Goal: Task Accomplishment & Management: Use online tool/utility

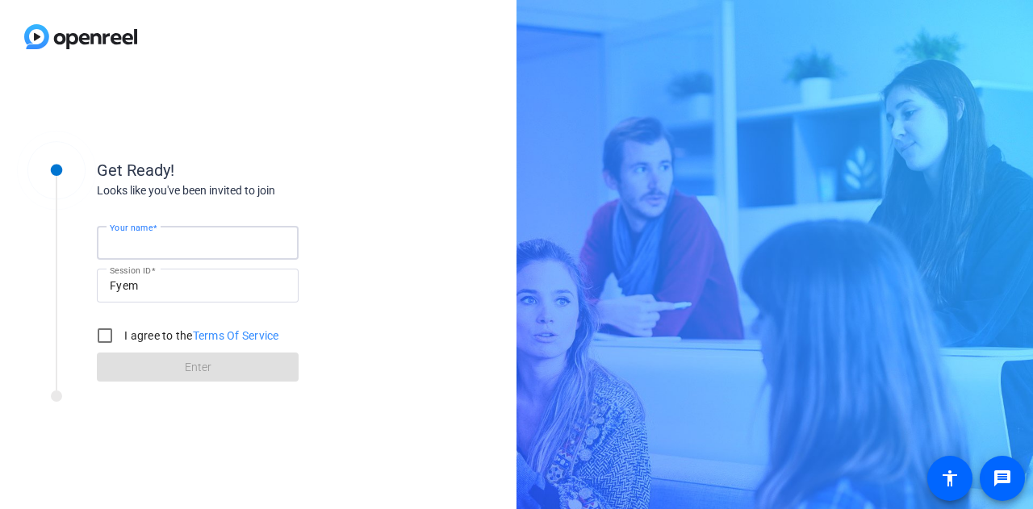
click at [203, 246] on input "Your name" at bounding box center [198, 242] width 176 height 19
type input "[PERSON_NAME]"
click at [107, 337] on input "I agree to the Terms Of Service" at bounding box center [105, 336] width 32 height 32
checkbox input "true"
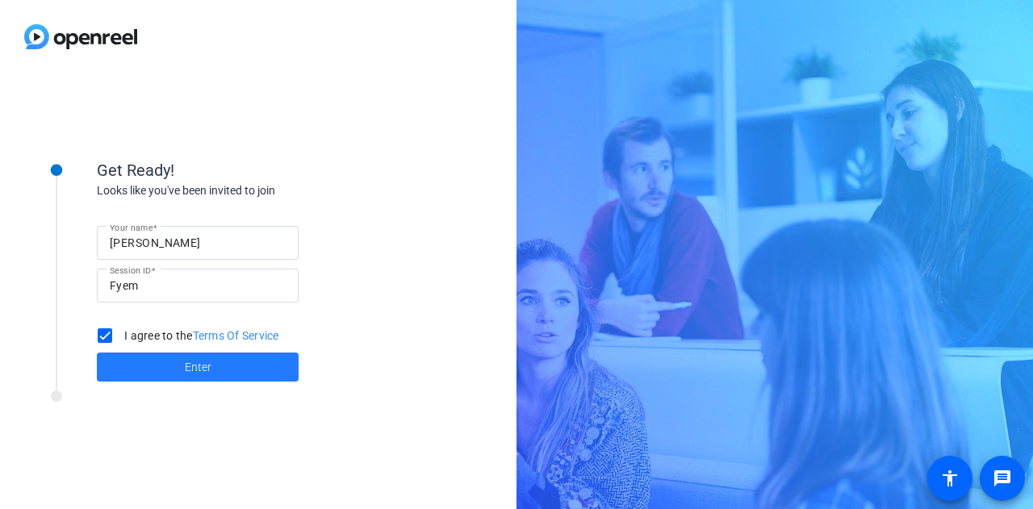
click at [218, 373] on span at bounding box center [198, 367] width 202 height 39
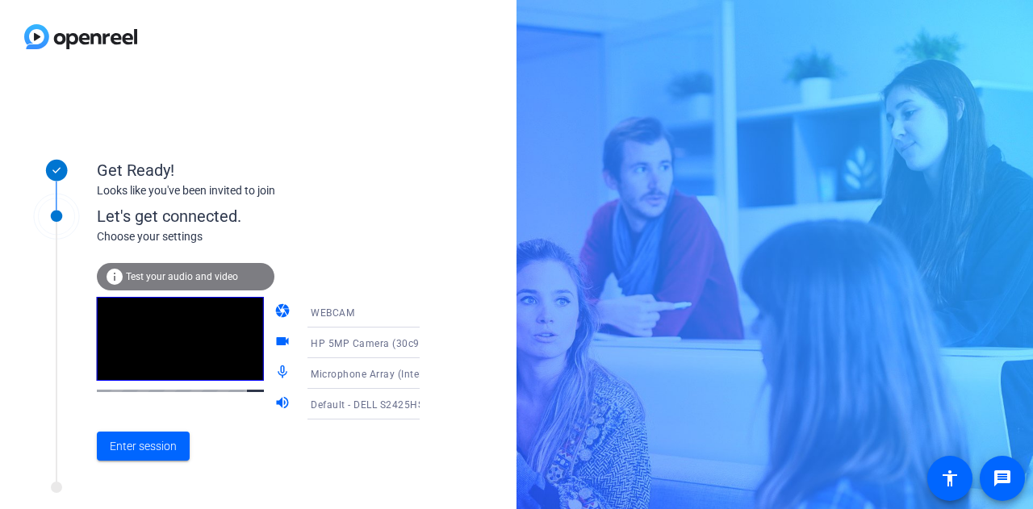
click at [219, 281] on span "Test your audio and video" at bounding box center [182, 276] width 112 height 11
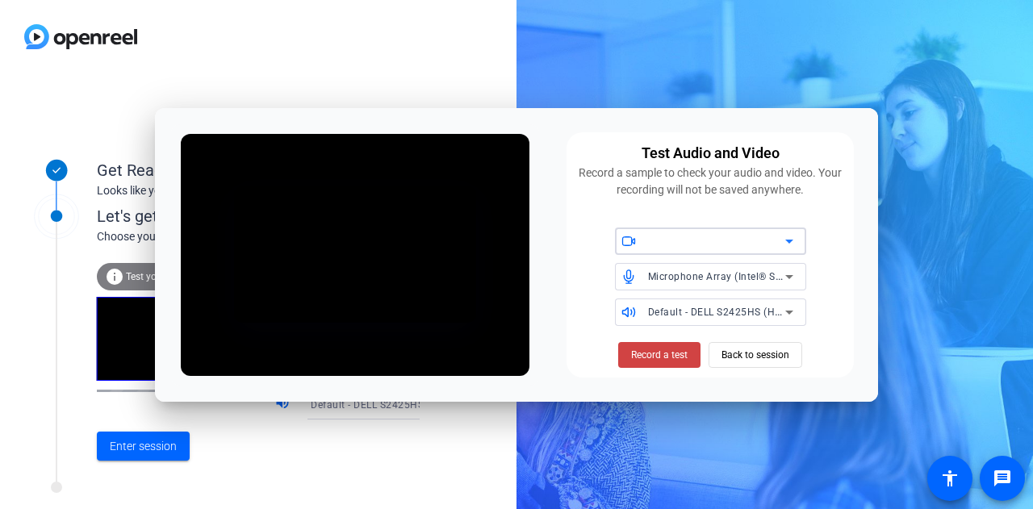
click at [791, 234] on icon at bounding box center [789, 241] width 19 height 19
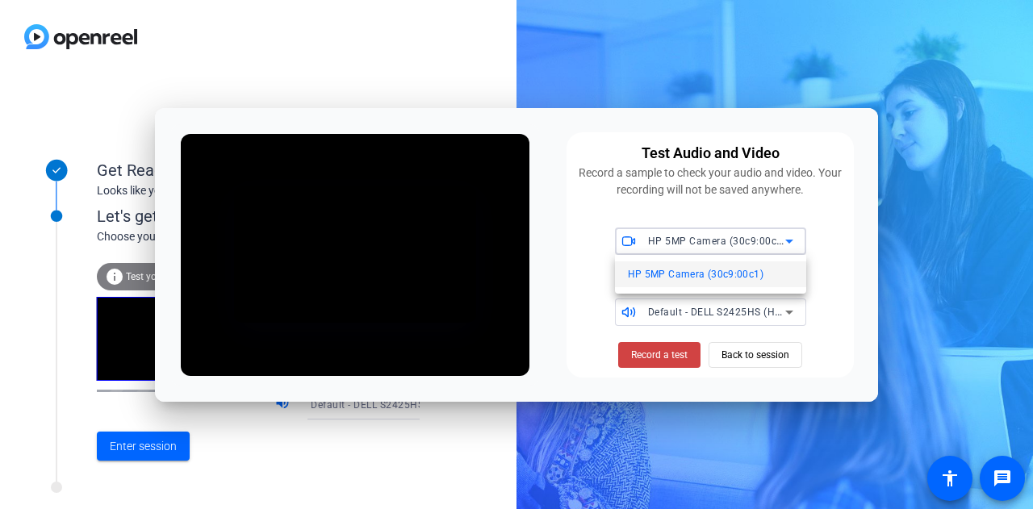
click at [791, 234] on div at bounding box center [516, 254] width 1033 height 509
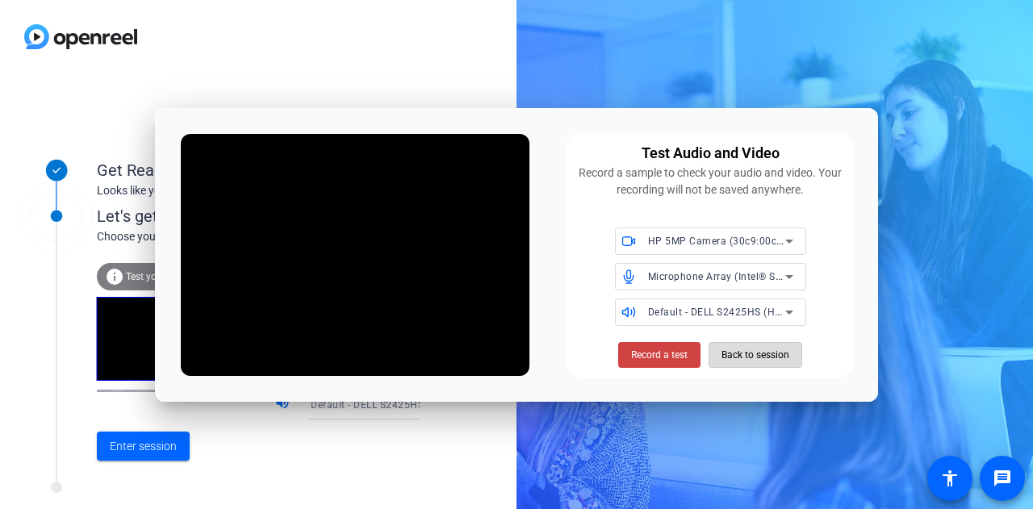
click at [725, 360] on span "Back to session" at bounding box center [755, 355] width 68 height 31
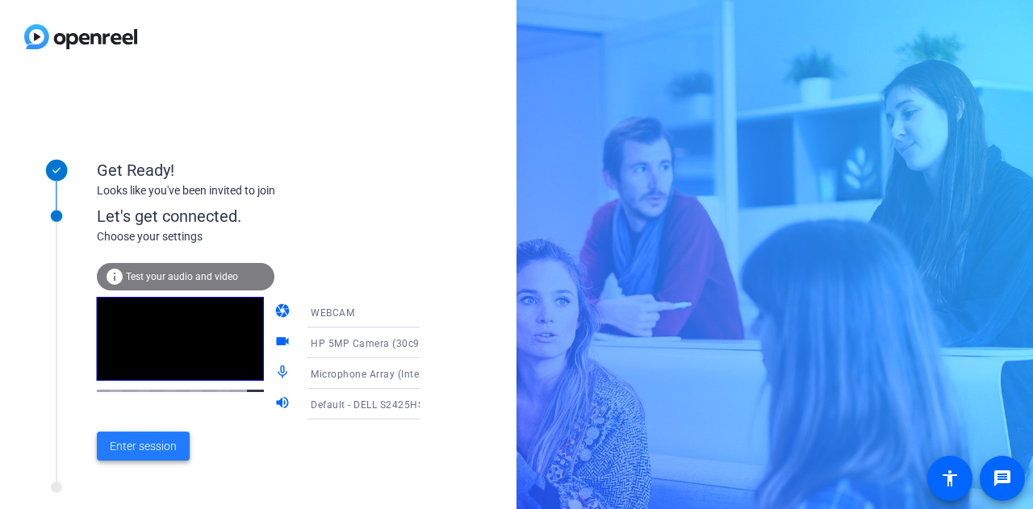
click at [140, 445] on span "Enter session" at bounding box center [143, 446] width 67 height 17
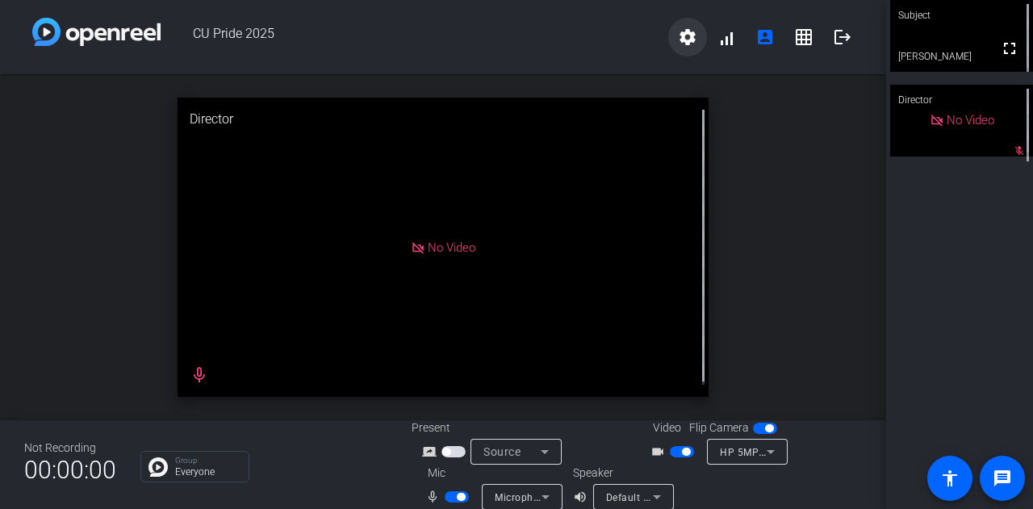
click at [678, 44] on mat-icon "settings" at bounding box center [687, 36] width 19 height 19
click at [828, 233] on div at bounding box center [516, 254] width 1033 height 509
click at [802, 31] on mat-icon "grid_on" at bounding box center [803, 36] width 19 height 19
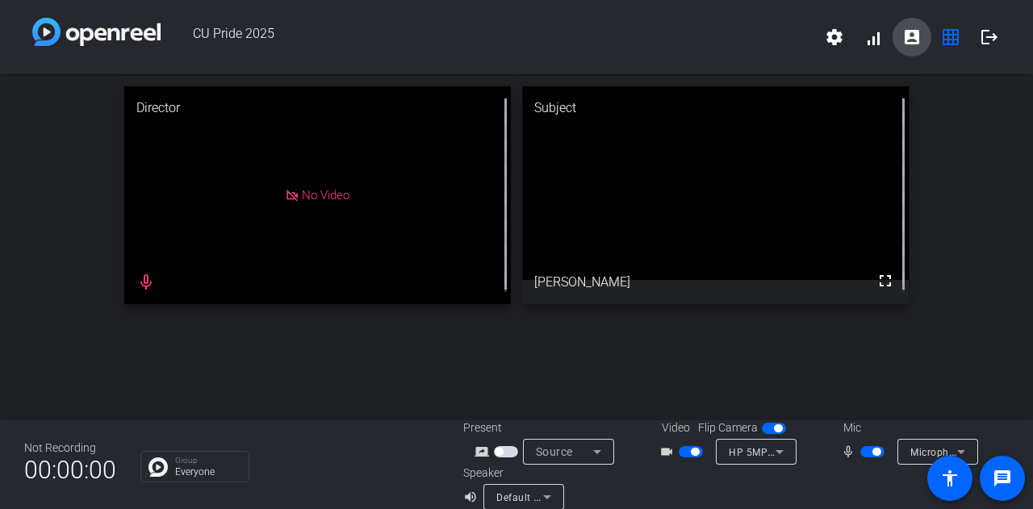
click at [905, 35] on mat-icon "account_box" at bounding box center [911, 36] width 19 height 19
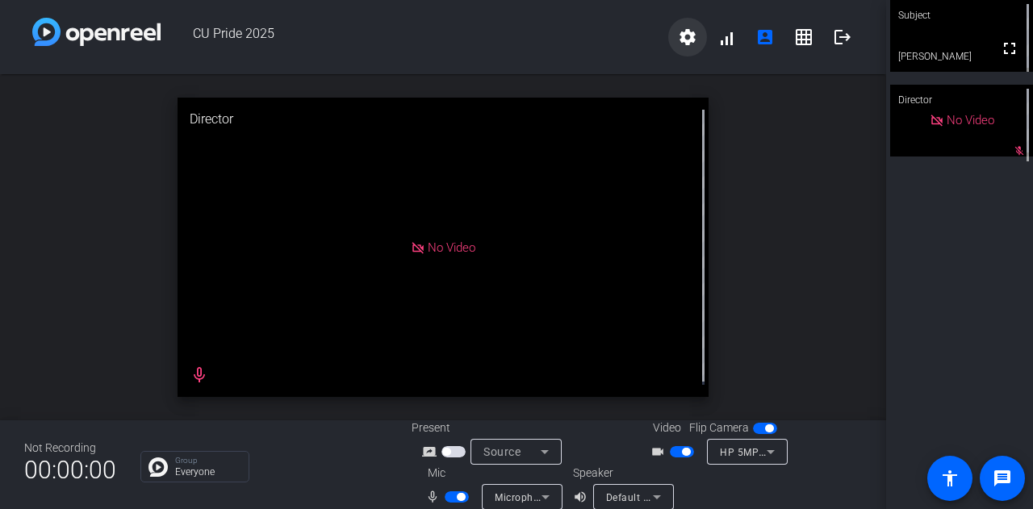
click at [668, 31] on span at bounding box center [687, 37] width 39 height 39
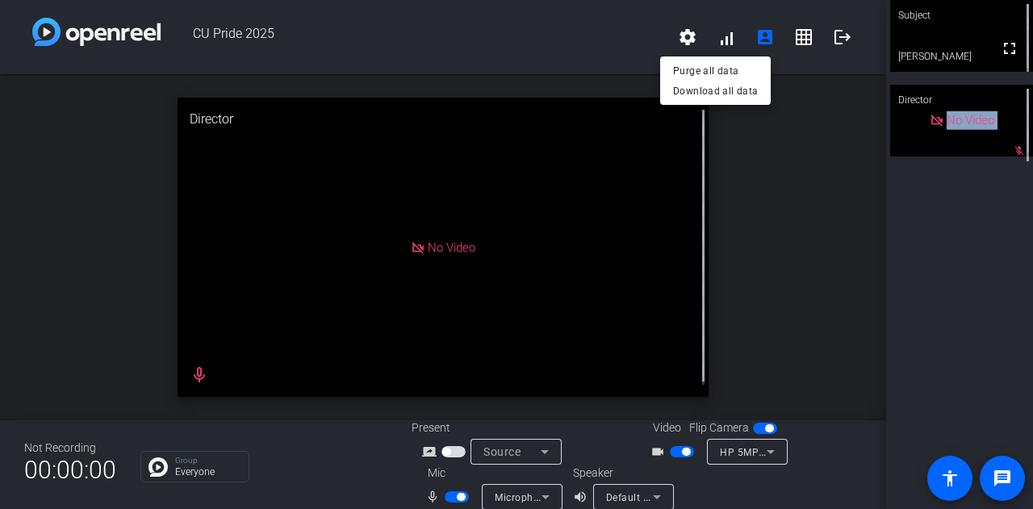
drag, startPoint x: 1032, startPoint y: 86, endPoint x: 1038, endPoint y: 138, distance: 52.0
click at [1032, 138] on html "Accessibility Screen-Reader Guide, Feedback, and Issue Reporting | New window C…" at bounding box center [516, 254] width 1033 height 509
click at [882, 491] on div at bounding box center [516, 254] width 1033 height 509
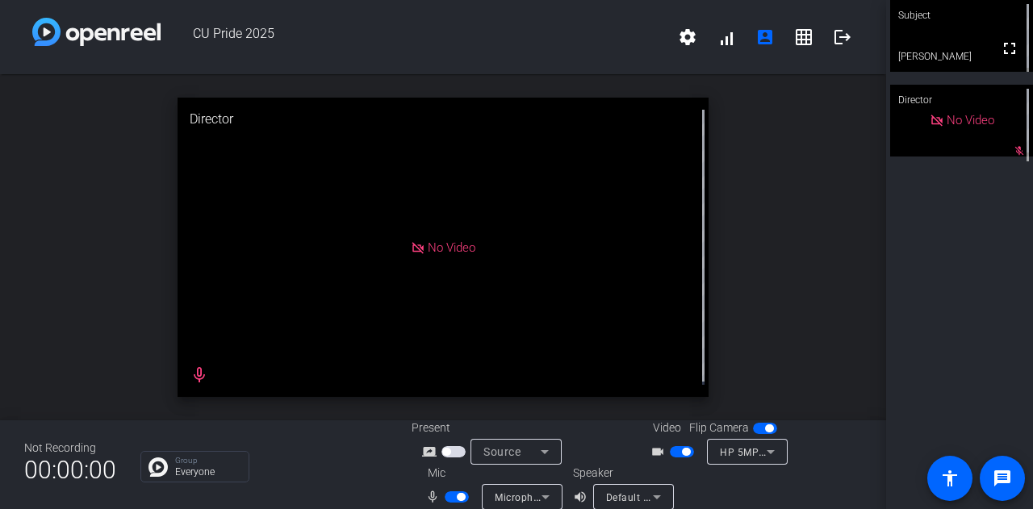
click at [935, 17] on div "Subject" at bounding box center [961, 15] width 143 height 31
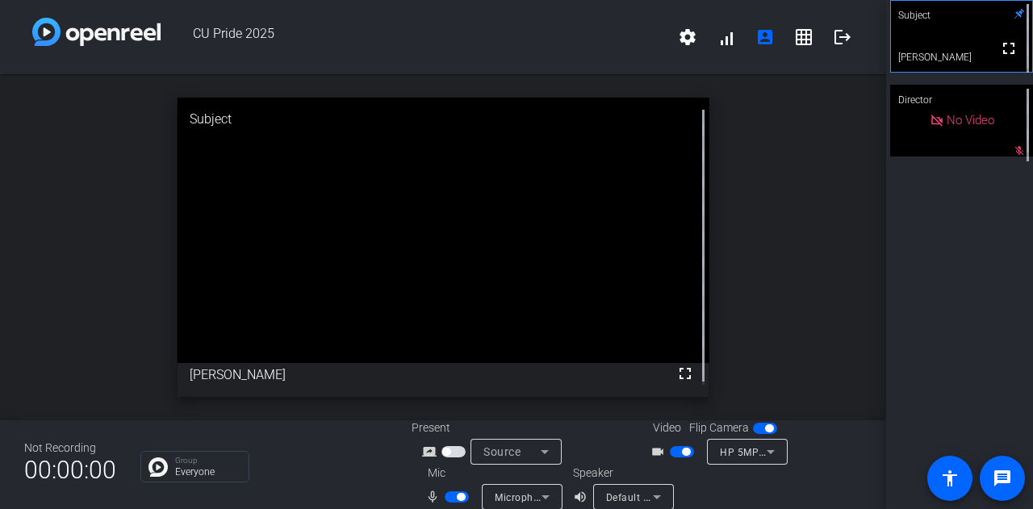
drag, startPoint x: 391, startPoint y: 321, endPoint x: 870, endPoint y: 291, distance: 479.5
click at [870, 291] on div "open_in_new Subject fullscreen [PERSON_NAME]" at bounding box center [443, 247] width 886 height 346
click at [768, 447] on icon at bounding box center [770, 451] width 19 height 19
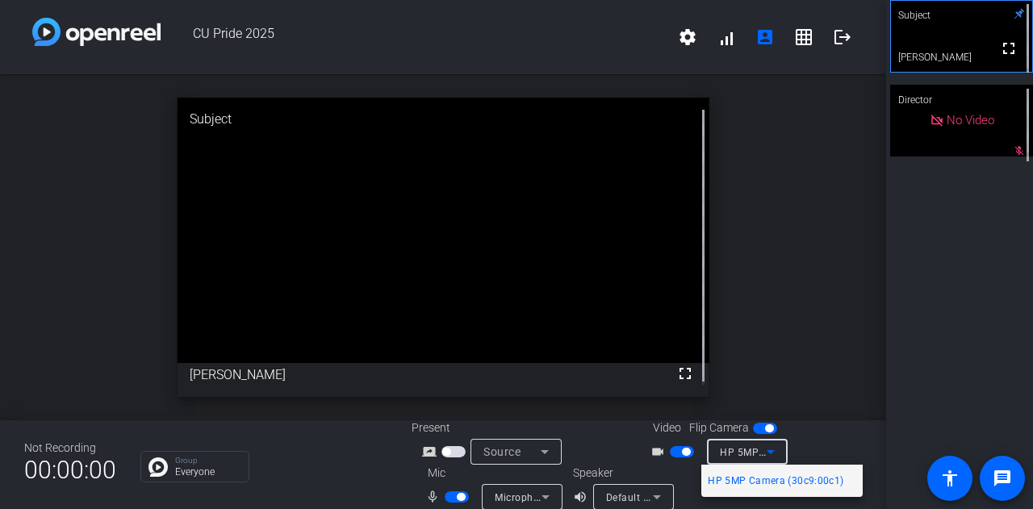
click at [768, 447] on div at bounding box center [516, 254] width 1033 height 509
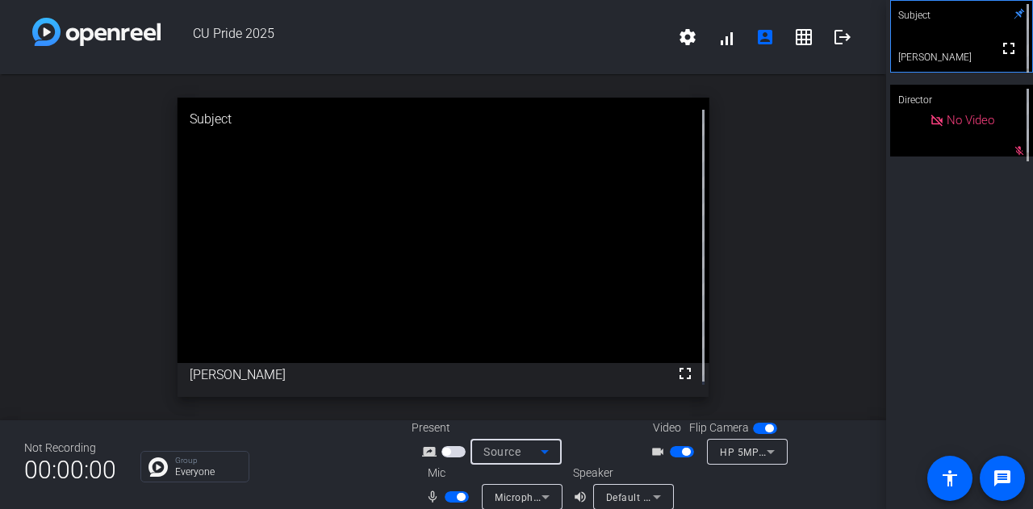
click at [542, 450] on icon at bounding box center [544, 451] width 19 height 19
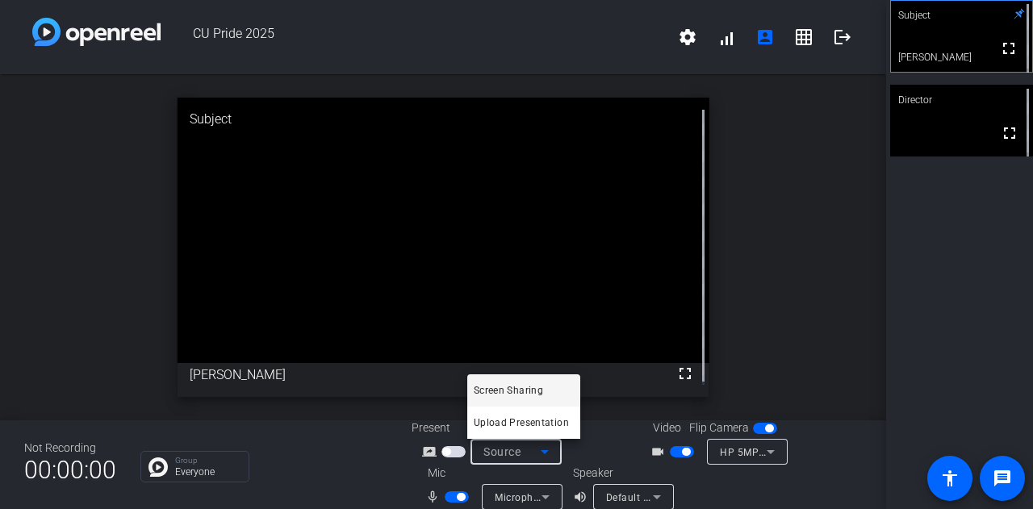
click at [331, 458] on div at bounding box center [516, 254] width 1033 height 509
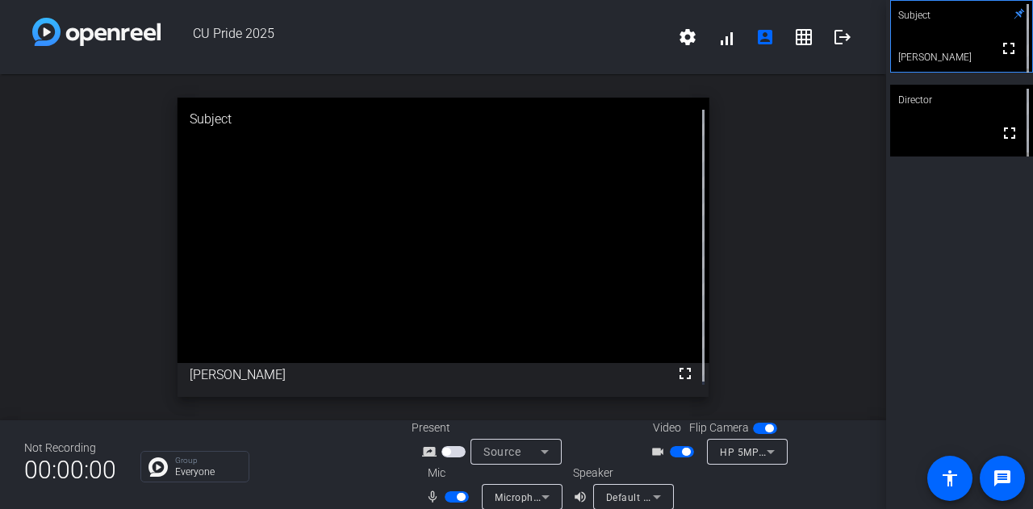
click at [670, 448] on span "button" at bounding box center [682, 451] width 24 height 11
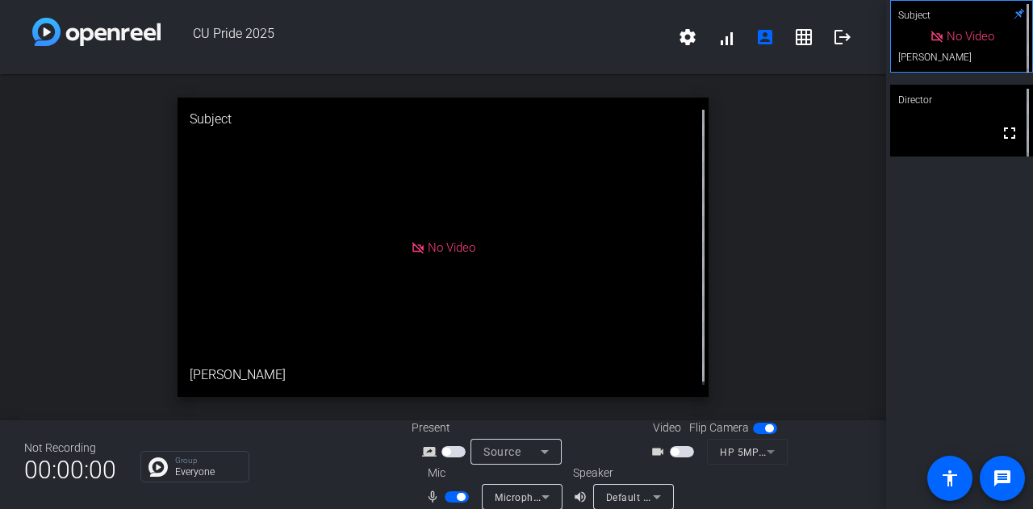
click at [682, 453] on span "button" at bounding box center [682, 451] width 24 height 11
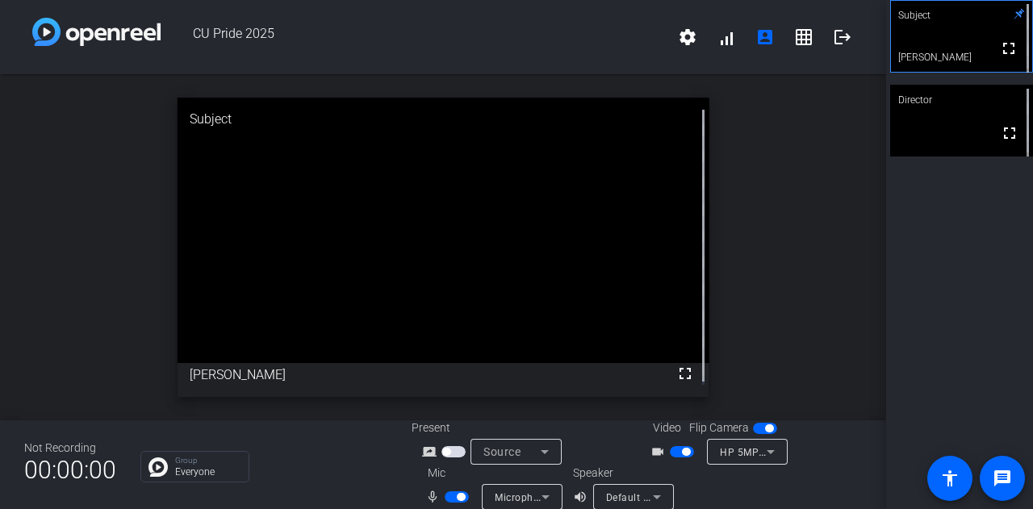
click at [682, 450] on span "button" at bounding box center [686, 452] width 8 height 8
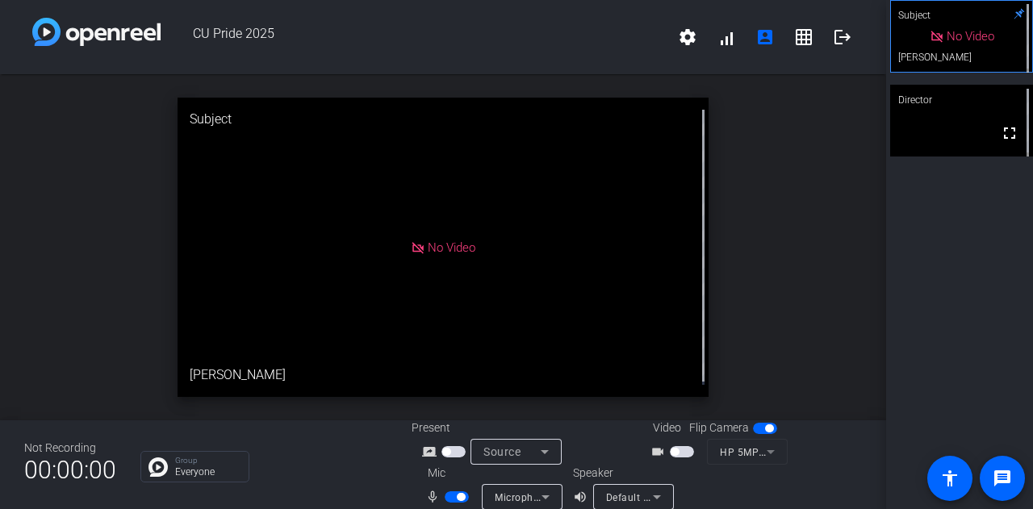
click at [671, 450] on span "button" at bounding box center [675, 452] width 8 height 8
